Goal: Communication & Community: Answer question/provide support

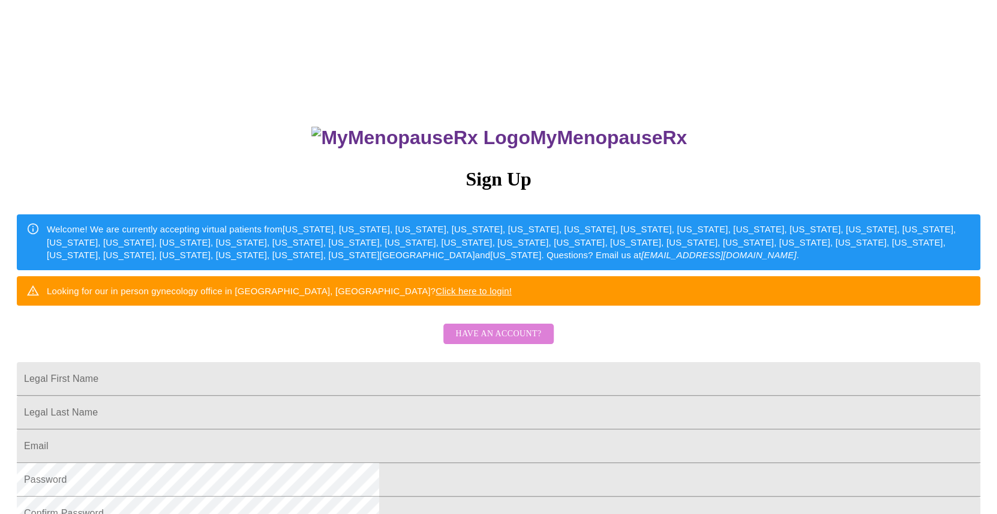
click at [506, 341] on span "Have an account?" at bounding box center [498, 333] width 86 height 15
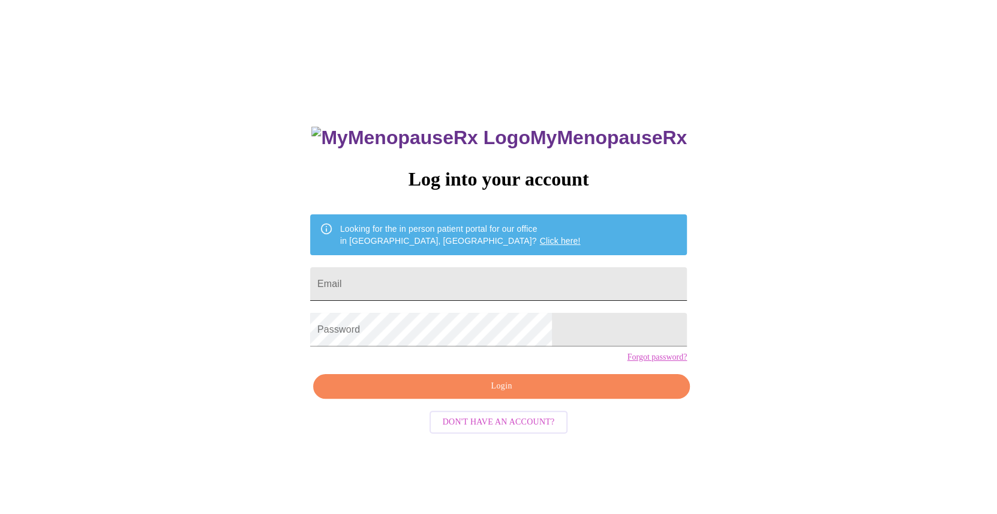
click at [511, 279] on input "Email" at bounding box center [498, 284] width 377 height 34
type input "[PERSON_NAME][EMAIL_ADDRESS][PERSON_NAME][DOMAIN_NAME]"
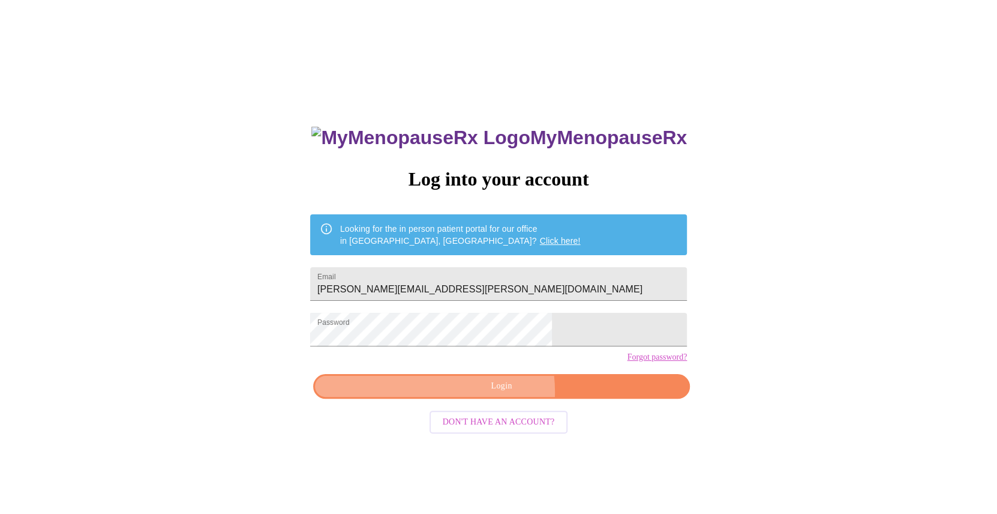
click at [481, 394] on span "Login" at bounding box center [501, 386] width 349 height 15
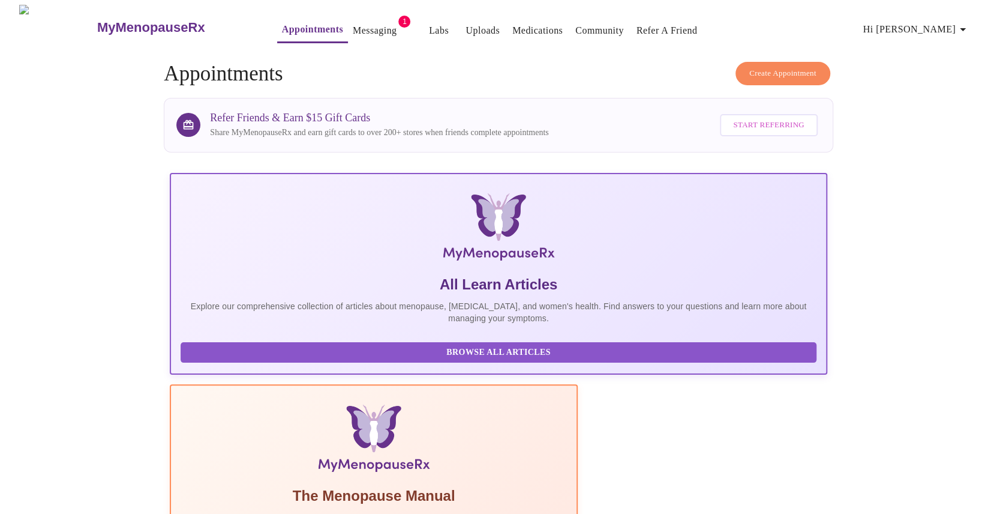
click at [353, 28] on link "Messaging" at bounding box center [375, 30] width 44 height 17
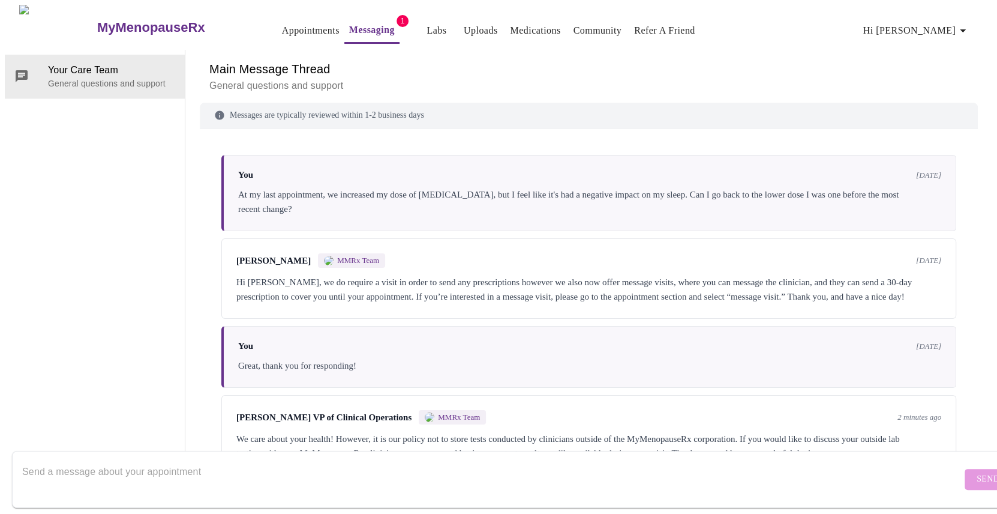
scroll to position [49, 0]
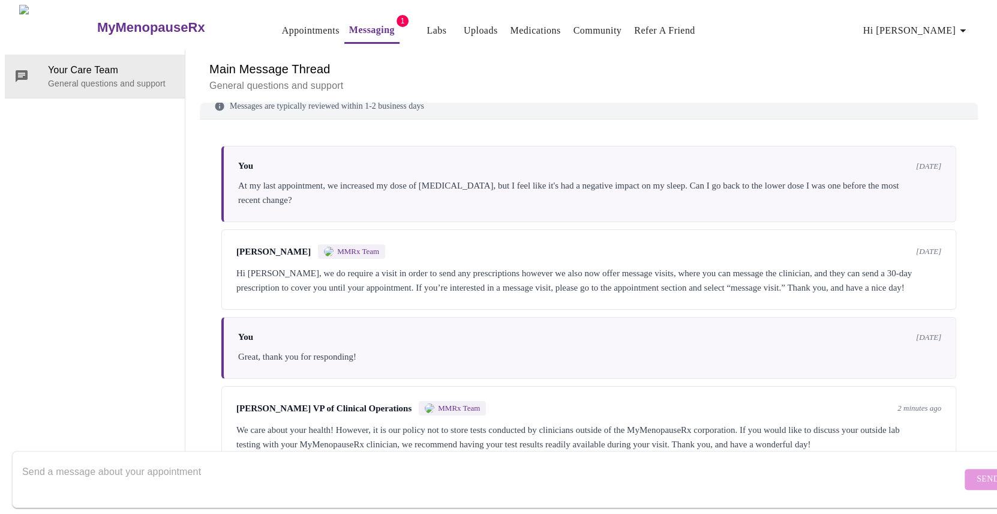
click at [319, 462] on textarea "Send a message about your appointment" at bounding box center [492, 479] width 940 height 38
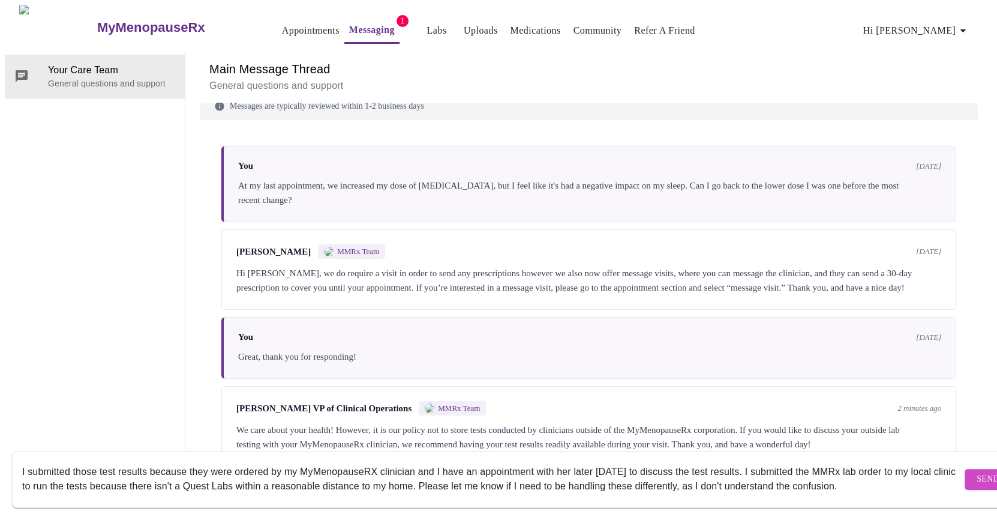
type textarea "I submitted those test results because they were ordered by my MyMenopauseRX cl…"
click at [977, 472] on span "Send" at bounding box center [988, 479] width 23 height 15
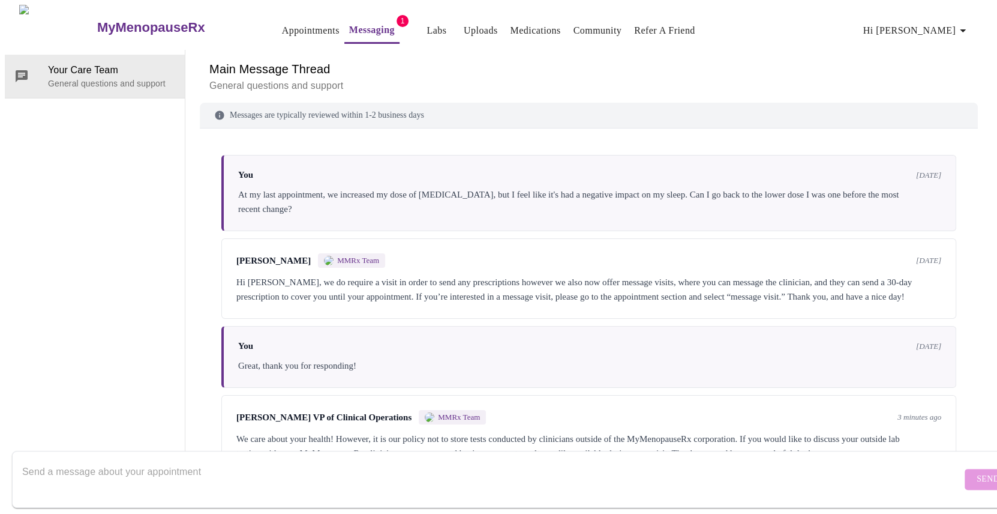
scroll to position [0, 0]
click at [349, 28] on link "Messaging" at bounding box center [372, 30] width 46 height 17
click at [282, 29] on link "Appointments" at bounding box center [311, 30] width 58 height 17
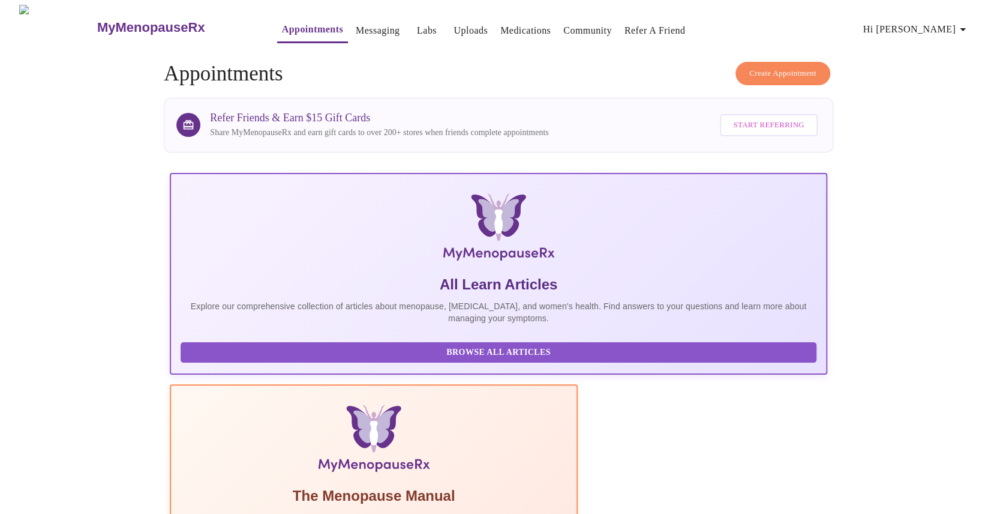
click at [356, 22] on link "Messaging" at bounding box center [378, 30] width 44 height 17
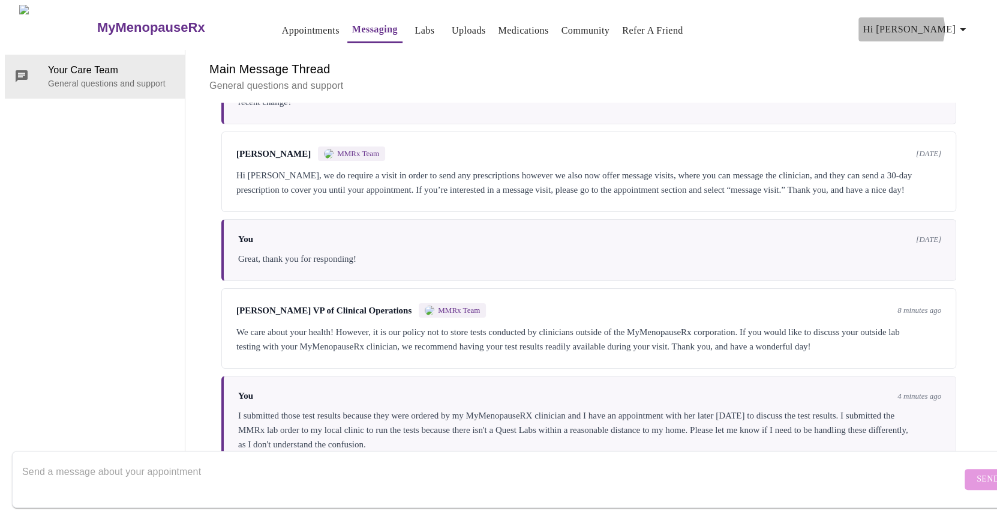
click at [948, 24] on span "Hi [PERSON_NAME]" at bounding box center [916, 29] width 107 height 17
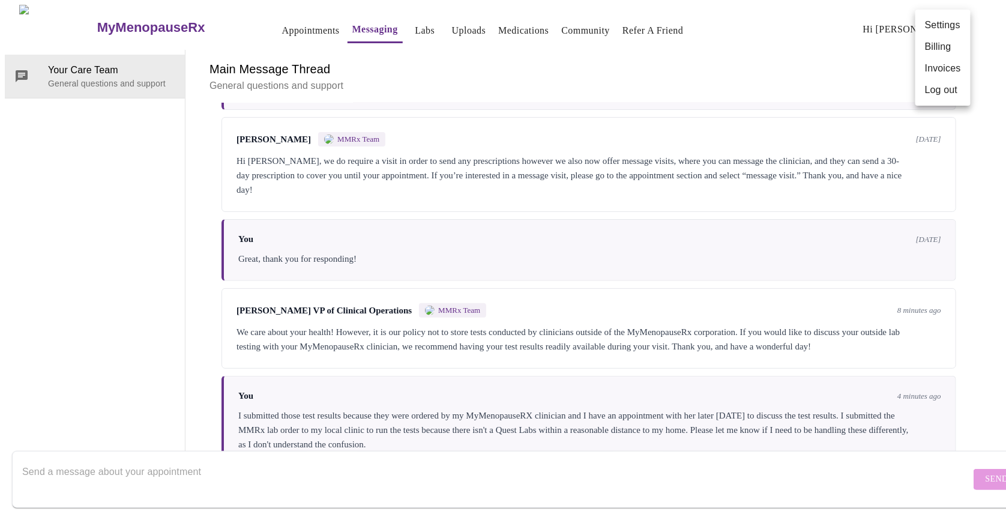
click at [948, 91] on li "Log out" at bounding box center [942, 90] width 55 height 22
